Goal: Transaction & Acquisition: Book appointment/travel/reservation

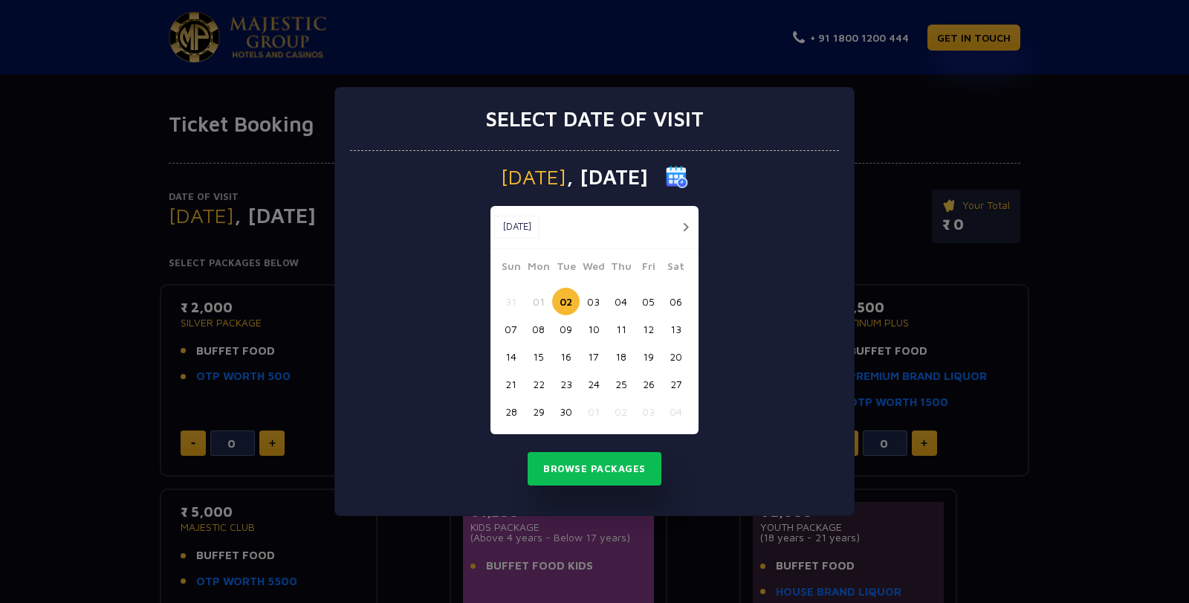
click at [679, 326] on button "13" at bounding box center [676, 329] width 28 height 28
click at [636, 469] on button "Browse Packages" at bounding box center [595, 469] width 134 height 34
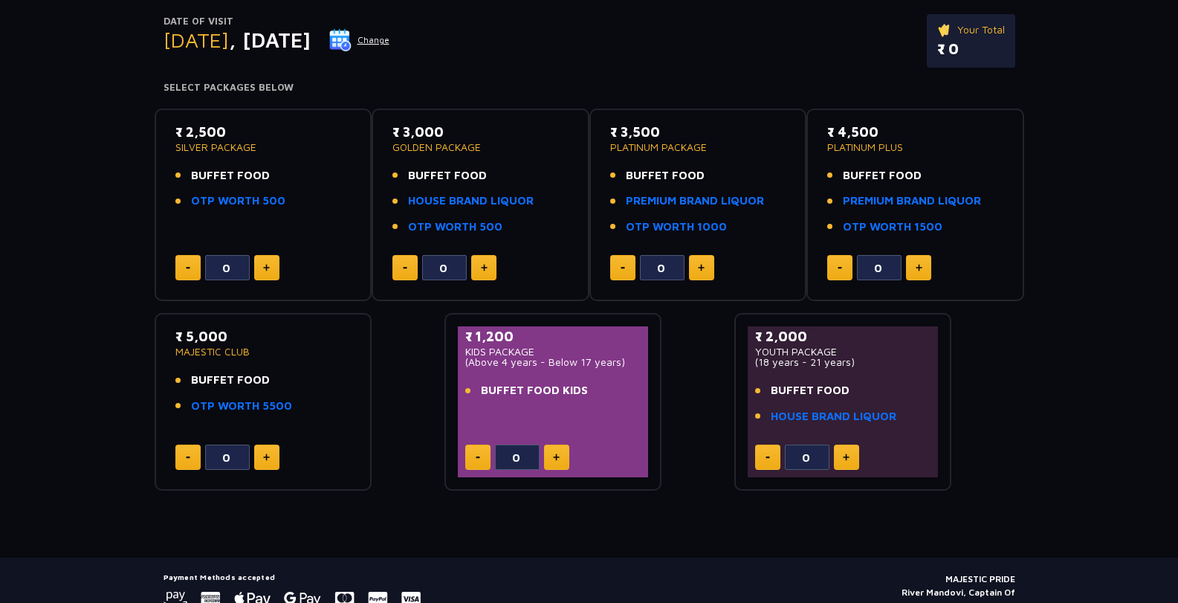
scroll to position [149, 0]
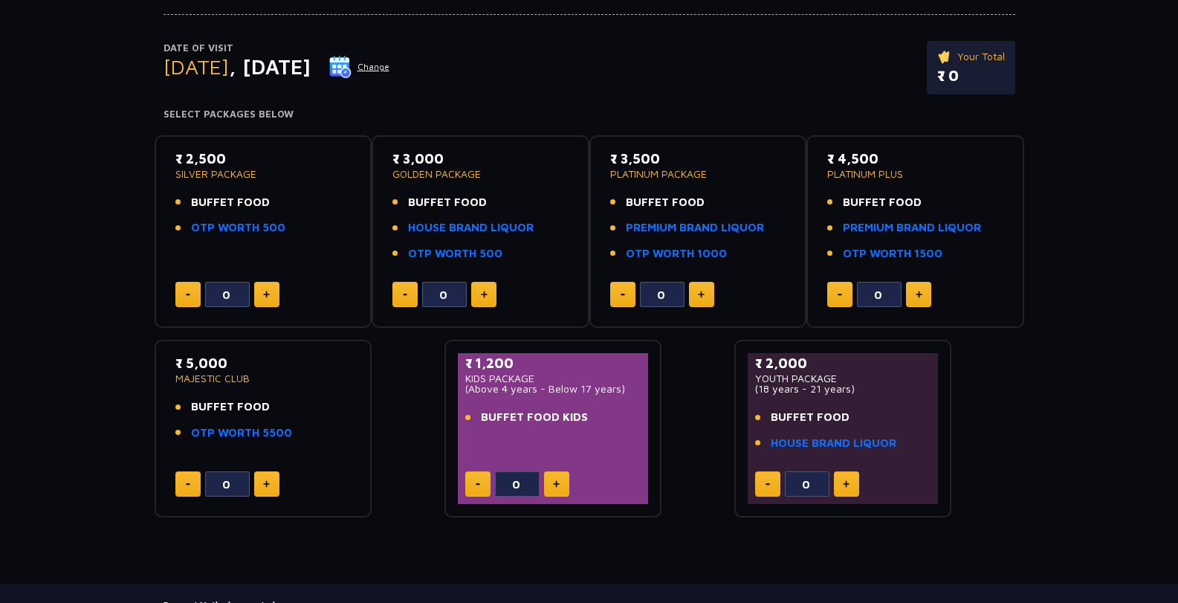
click at [998, 351] on div "₹ 2,500 SILVER PACKAGE BUFFET FOOD OTP WORTH 500 0 ₹ 3,000 GOLDEN PACKAGE BUFFE…" at bounding box center [590, 320] width 870 height 395
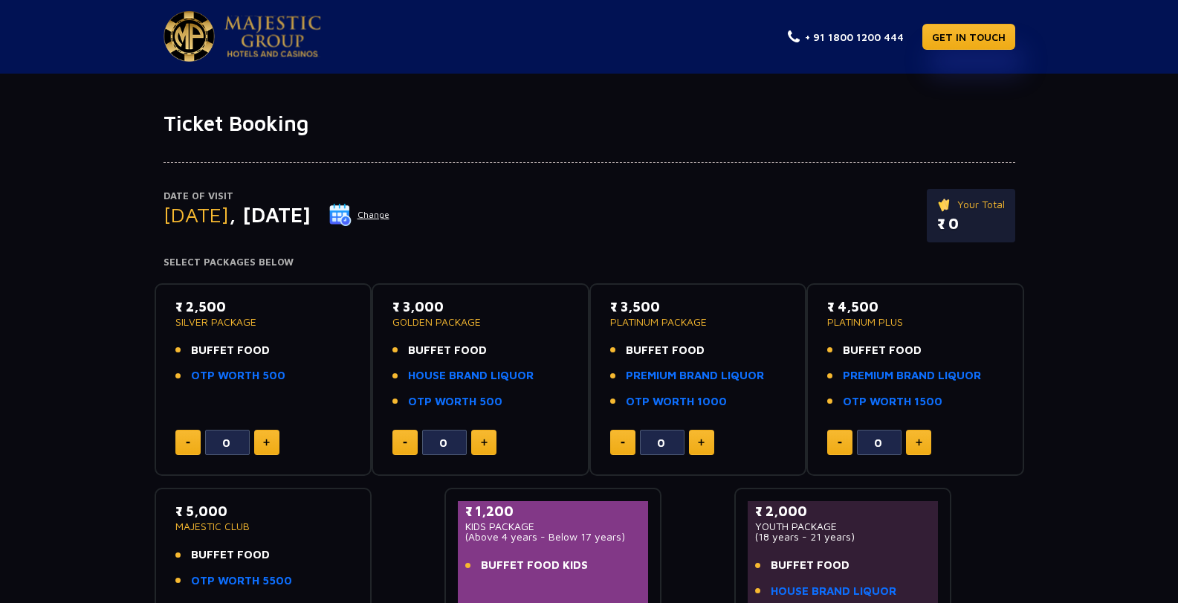
scroll to position [0, 0]
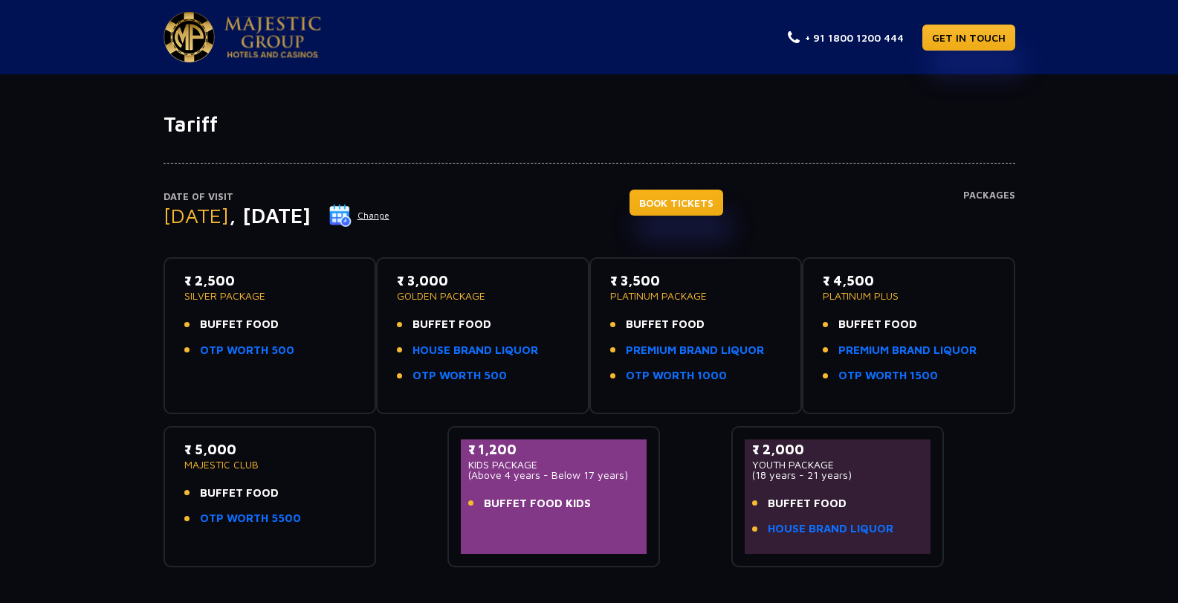
click at [723, 199] on link "BOOK TICKETS" at bounding box center [677, 203] width 94 height 26
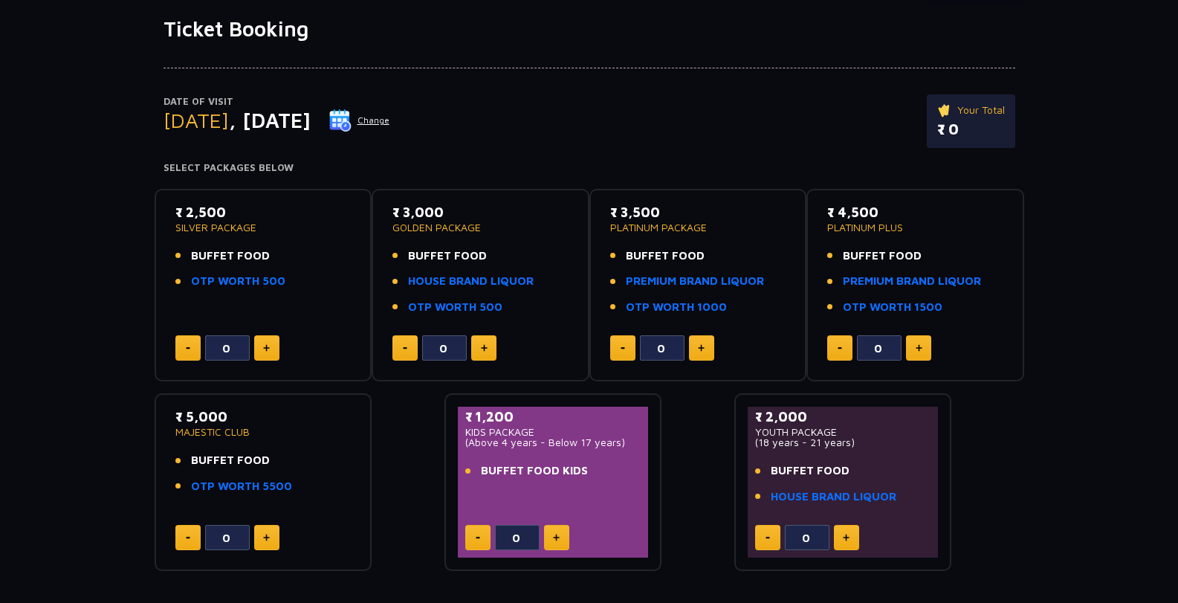
scroll to position [94, 0]
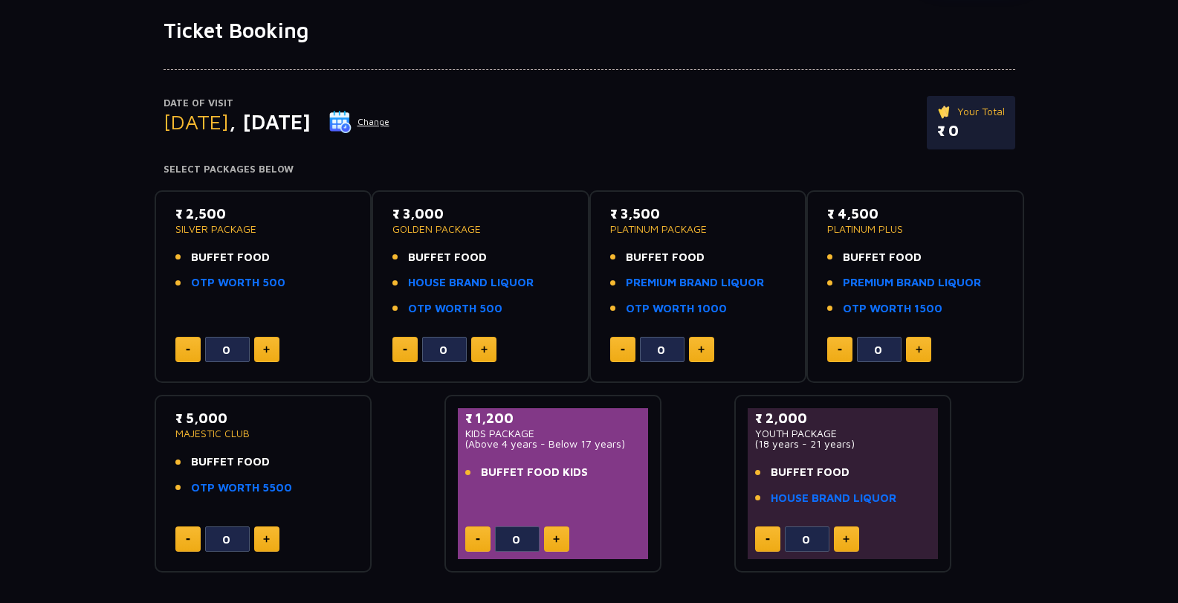
click at [865, 251] on span "BUFFET FOOD" at bounding box center [882, 257] width 79 height 17
click at [878, 226] on p "PLATINUM PLUS" at bounding box center [915, 229] width 176 height 10
click at [939, 261] on li "BUFFET FOOD" at bounding box center [915, 257] width 176 height 17
click at [902, 317] on link "OTP WORTH 1500" at bounding box center [893, 308] width 100 height 17
